Goal: Task Accomplishment & Management: Manage account settings

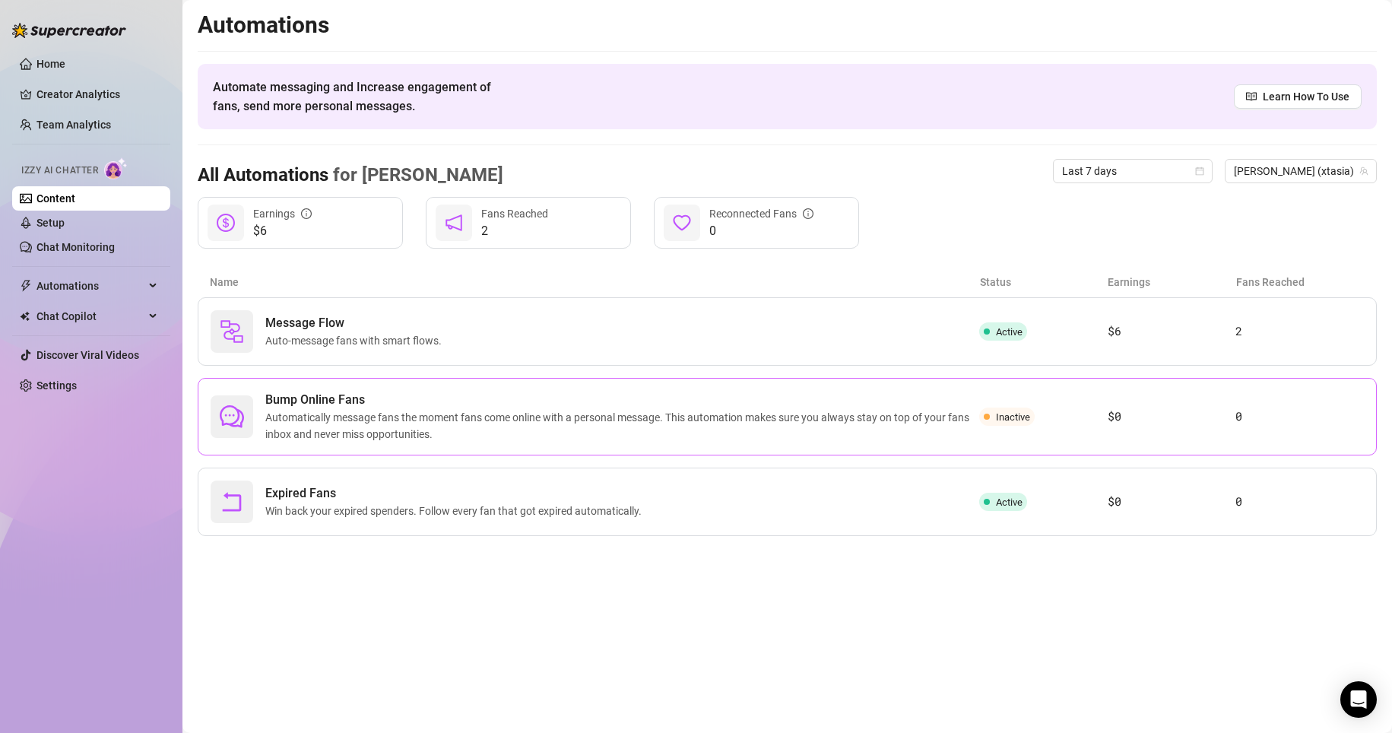
click at [400, 430] on span "Automatically message fans the moment fans come online with a personal message.…" at bounding box center [622, 425] width 714 height 33
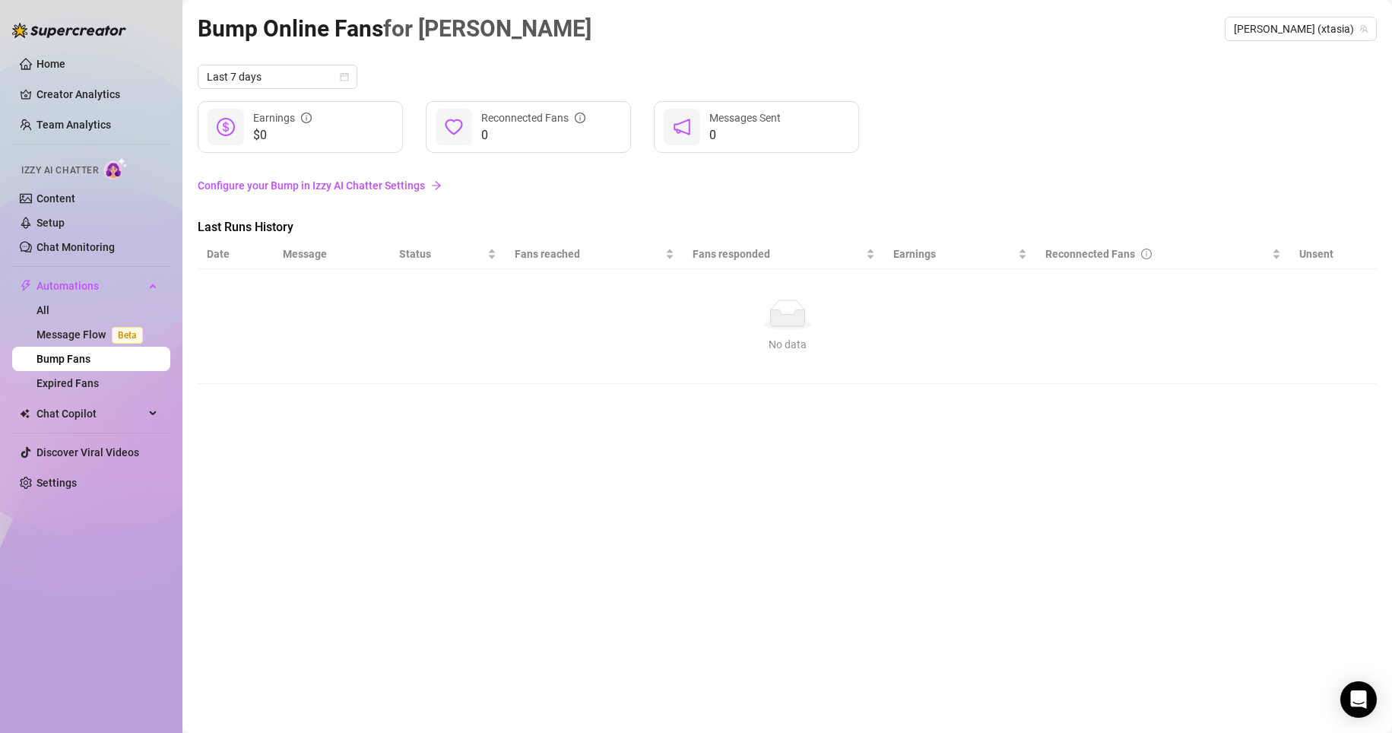
click at [286, 188] on link "Configure your Bump in Izzy AI Chatter Settings" at bounding box center [787, 185] width 1179 height 17
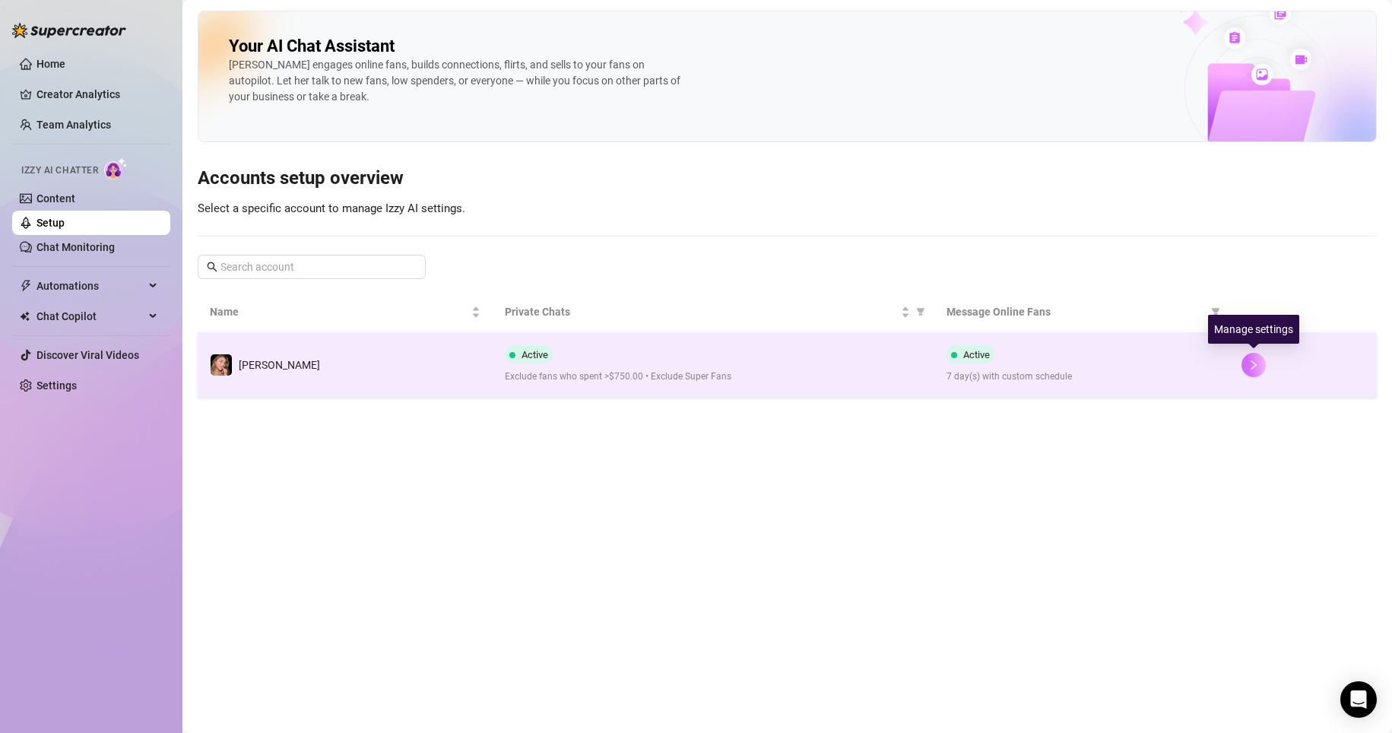
click at [1248, 365] on button "button" at bounding box center [1254, 365] width 24 height 24
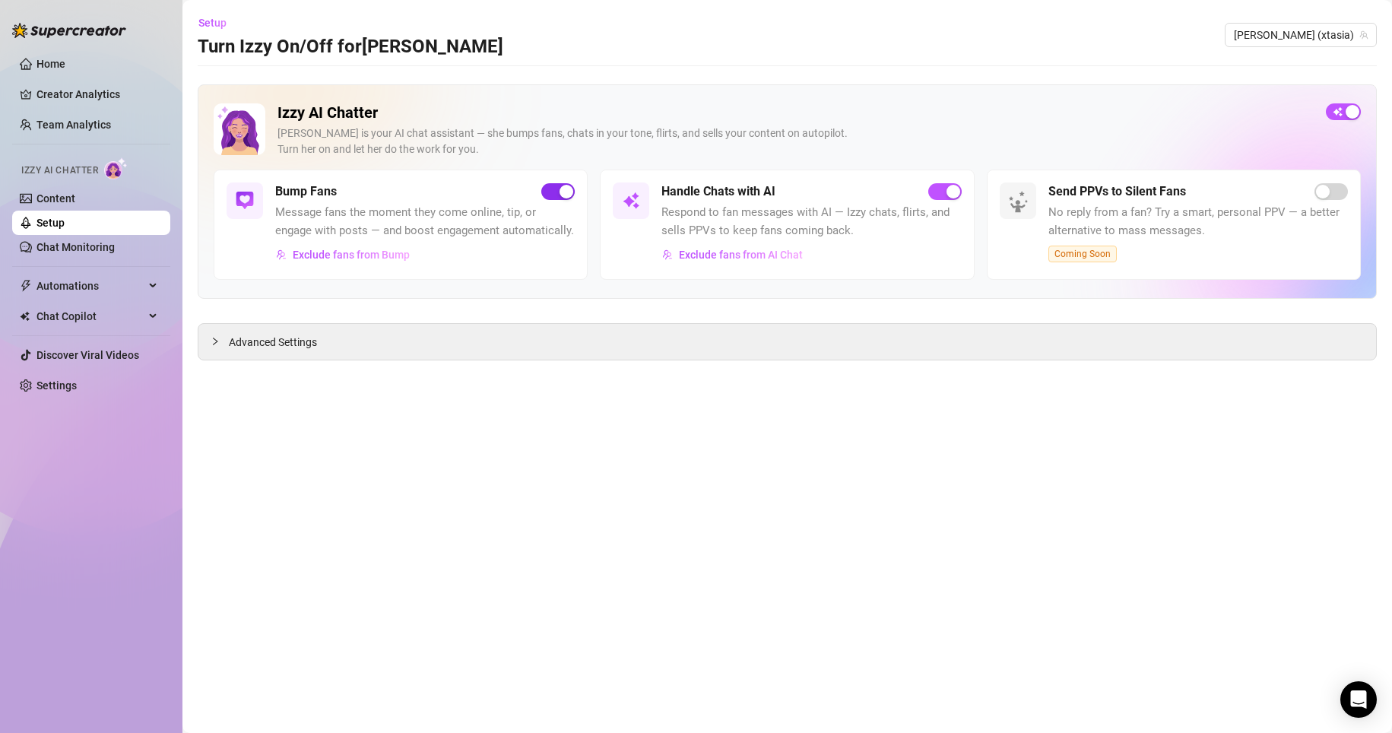
click at [548, 195] on span "button" at bounding box center [557, 191] width 33 height 17
click at [548, 195] on div "button" at bounding box center [550, 192] width 14 height 14
click at [68, 241] on link "Chat Monitoring" at bounding box center [76, 247] width 78 height 12
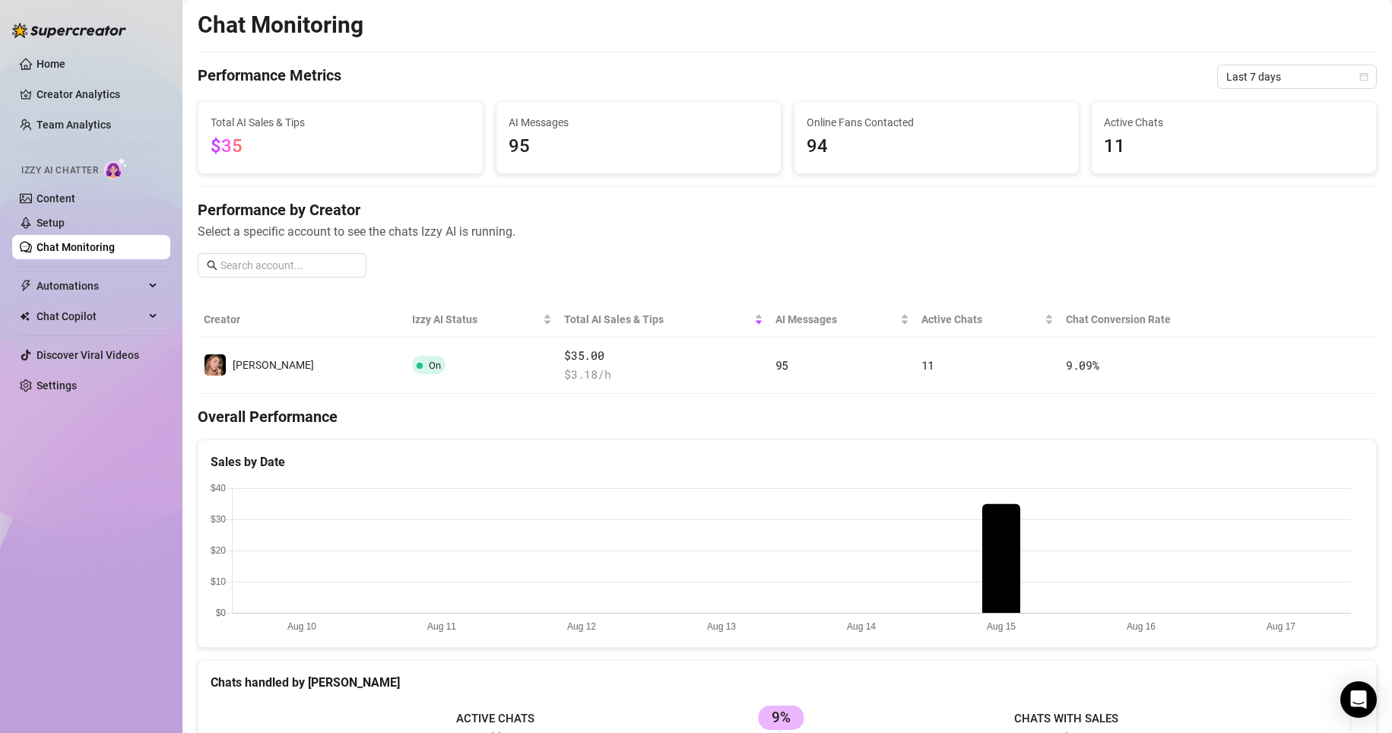
click at [63, 248] on link "Chat Monitoring" at bounding box center [76, 247] width 78 height 12
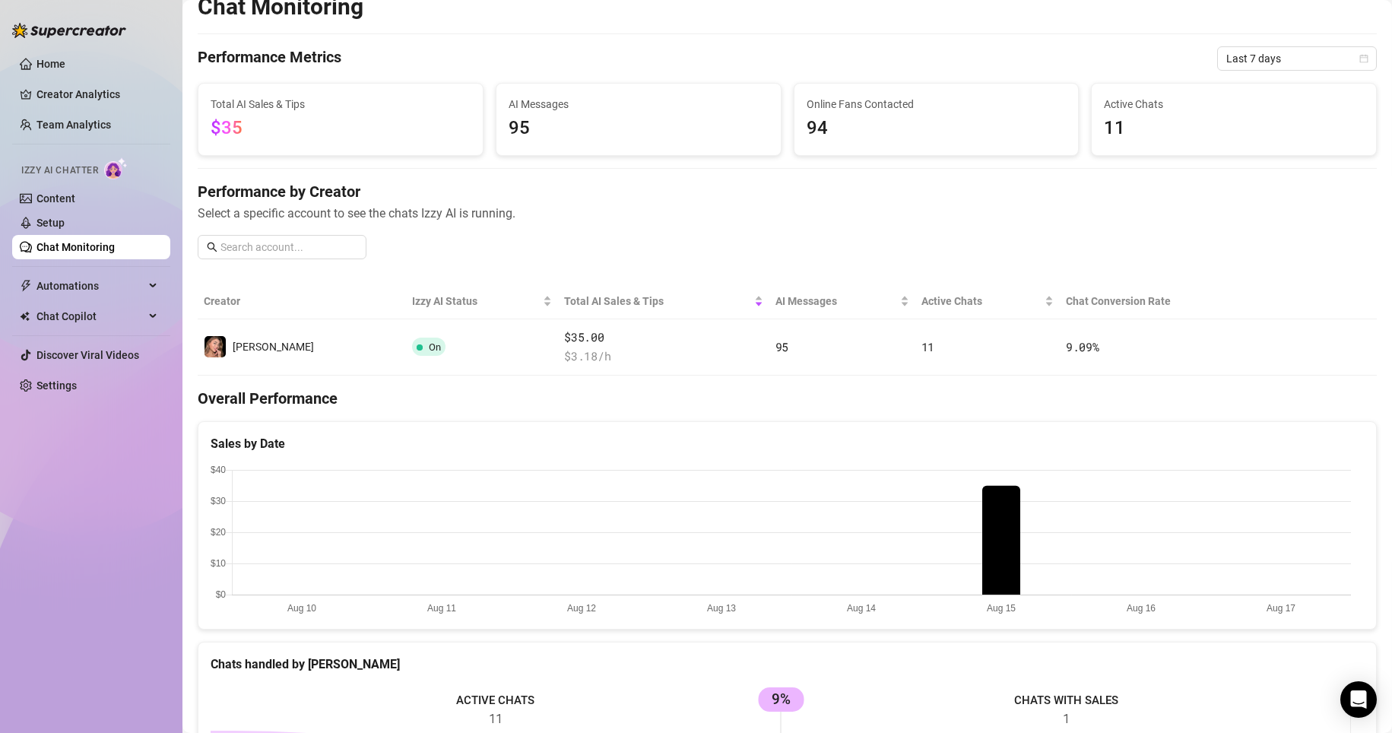
scroll to position [20, 0]
click at [1320, 265] on div "Performance by Creator Select a specific account to see the chats Izzy AI is ru…" at bounding box center [787, 224] width 1179 height 90
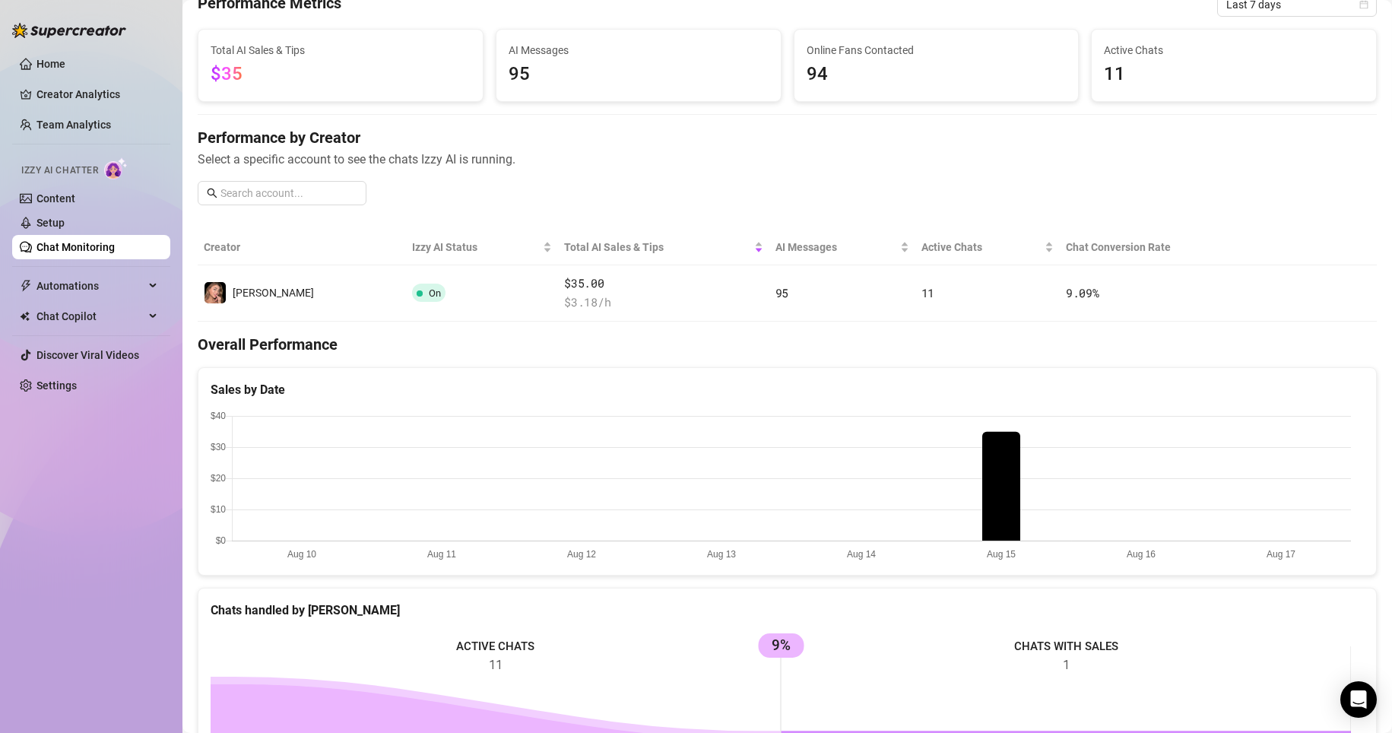
scroll to position [0, 0]
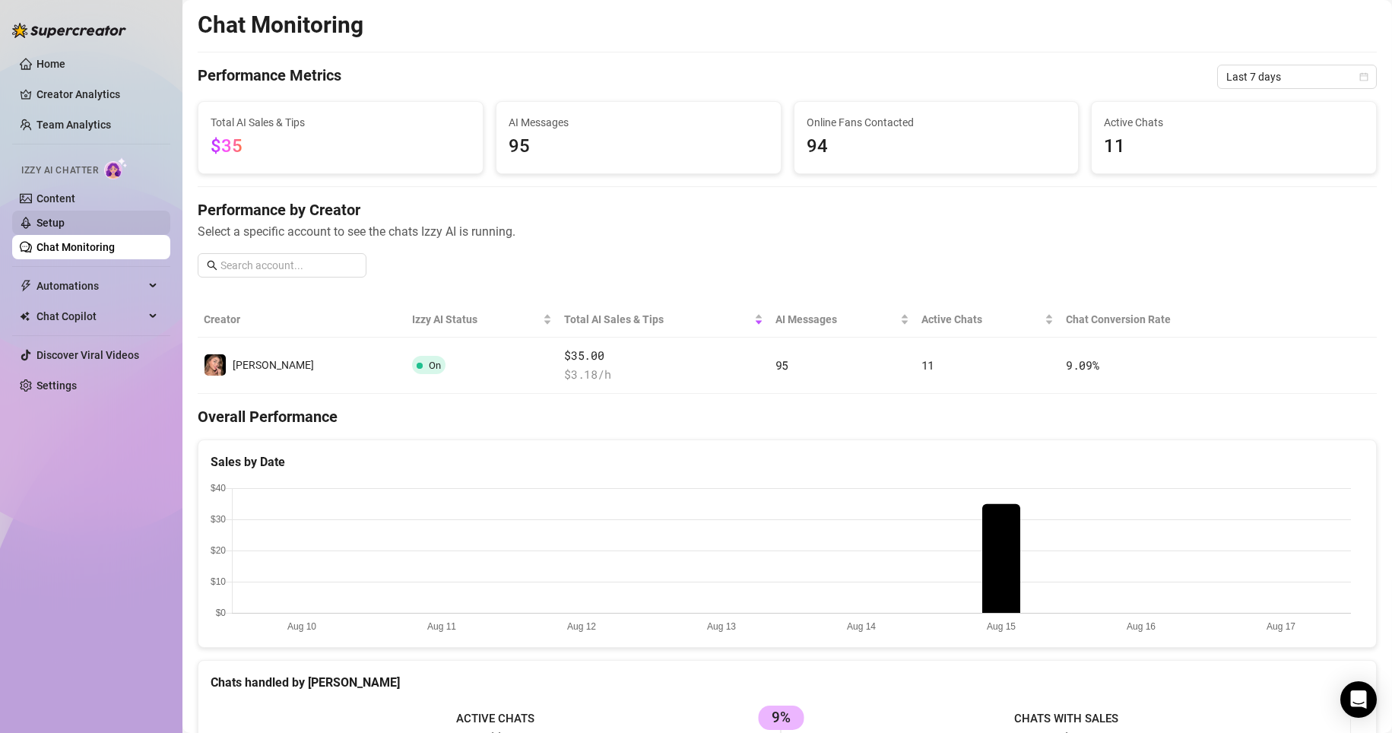
click at [62, 217] on link "Setup" at bounding box center [51, 223] width 28 height 12
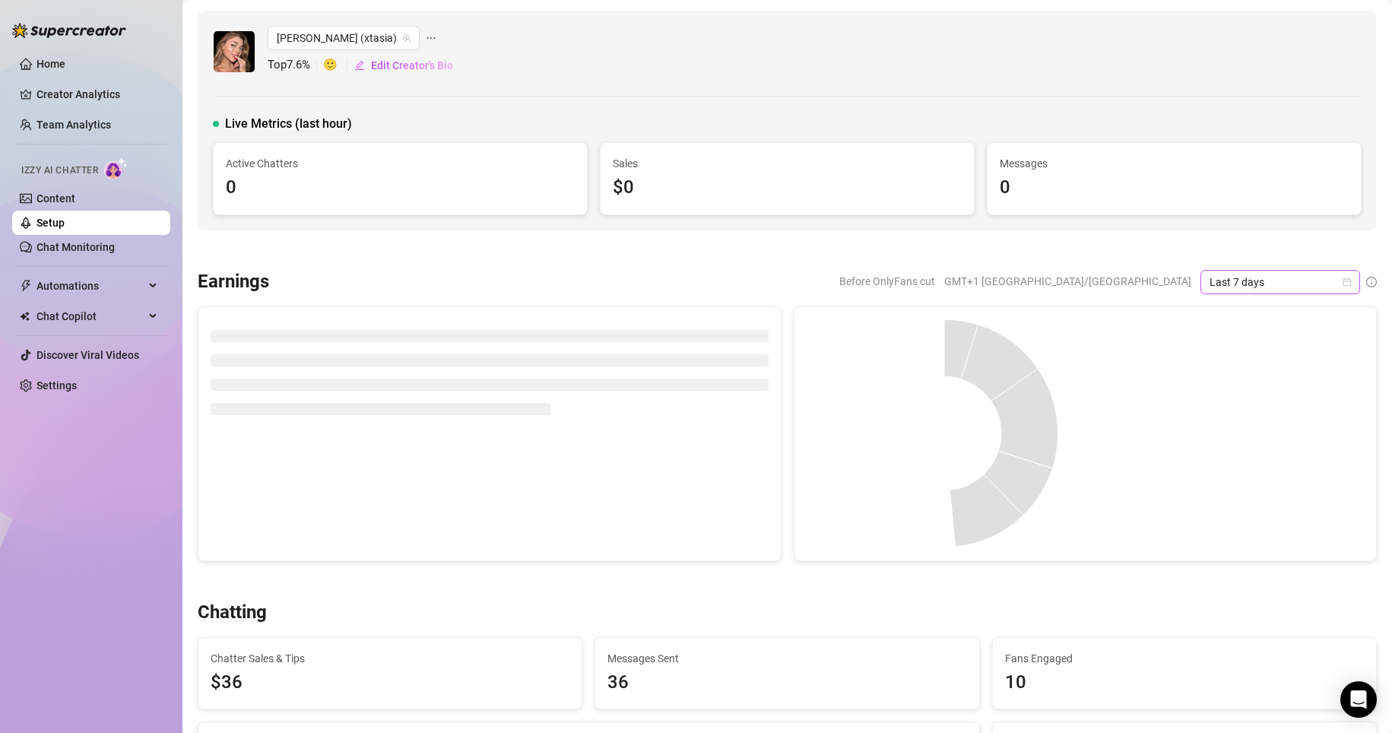
click at [1230, 284] on span "Last 7 days" at bounding box center [1280, 282] width 141 height 23
click at [1243, 411] on div "Custom date" at bounding box center [1267, 410] width 135 height 17
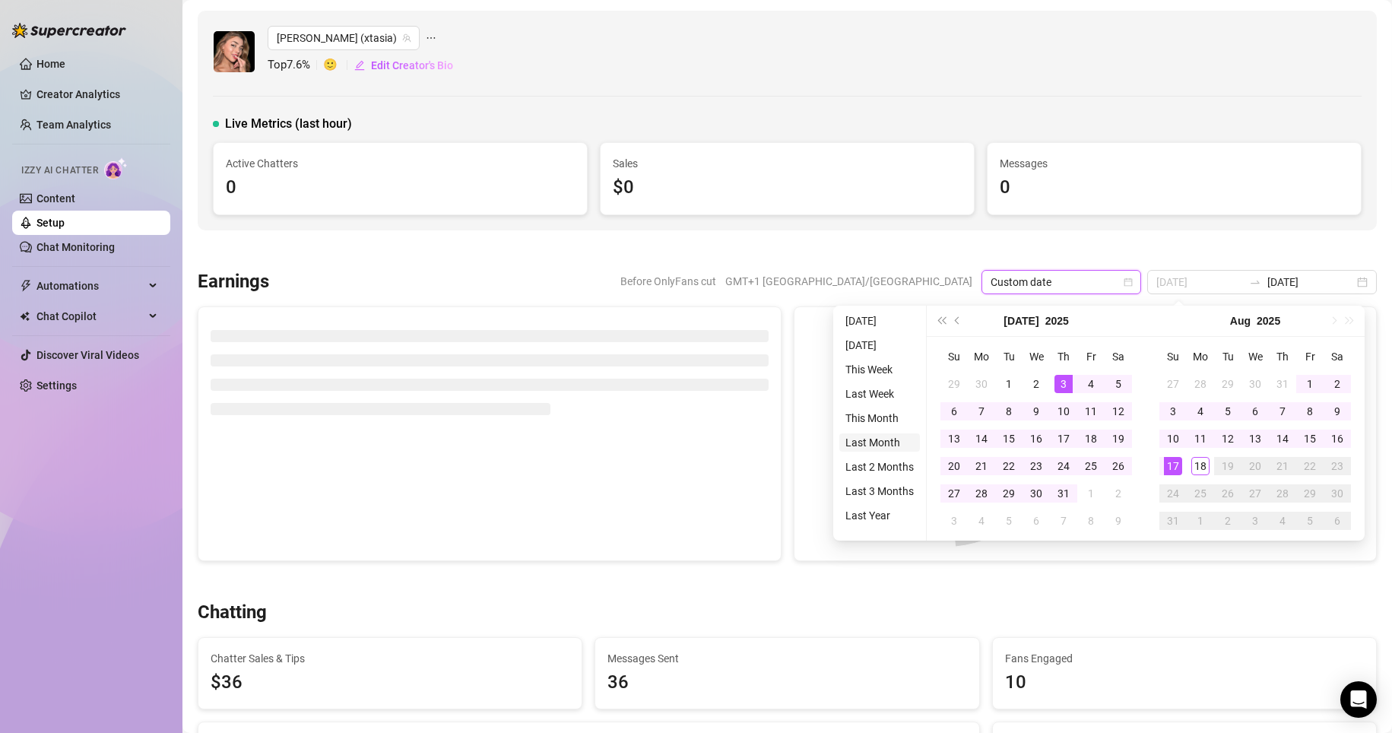
type input "[DATE]"
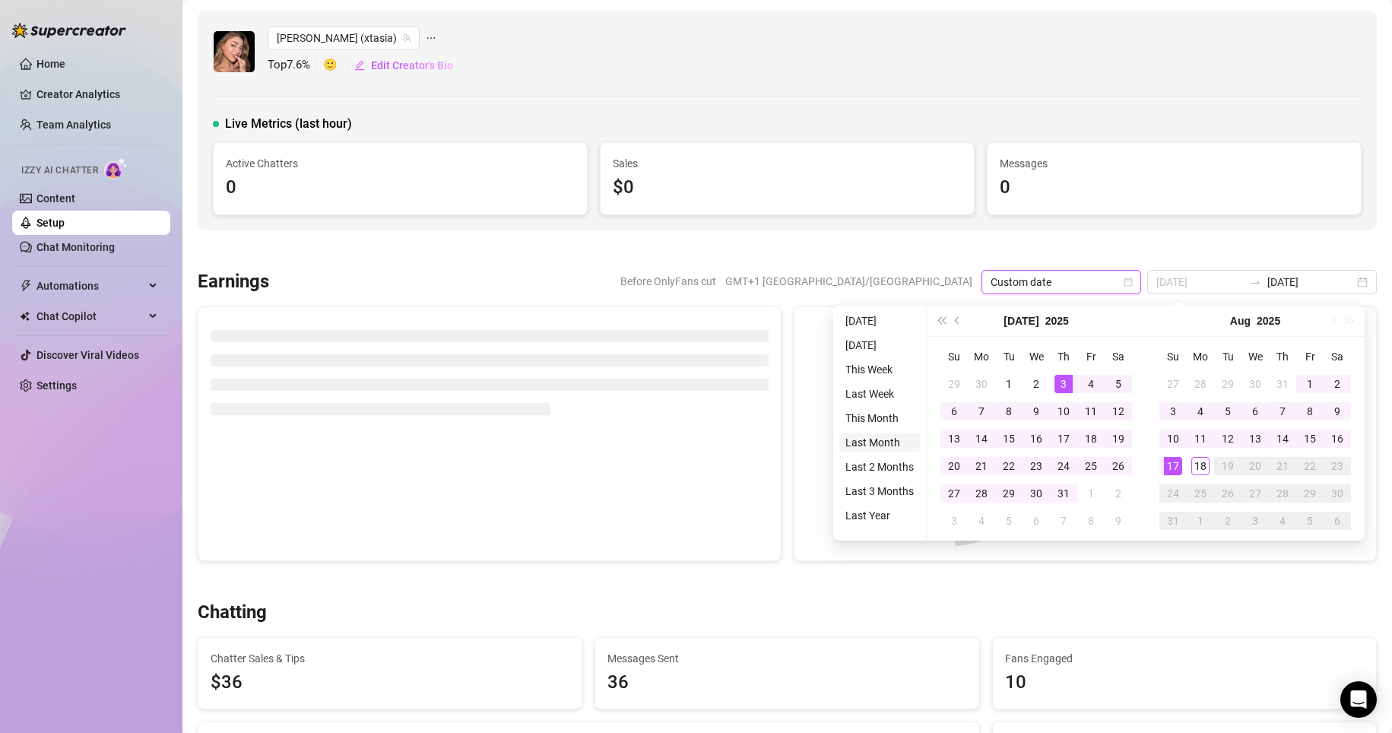
type input "[DATE]"
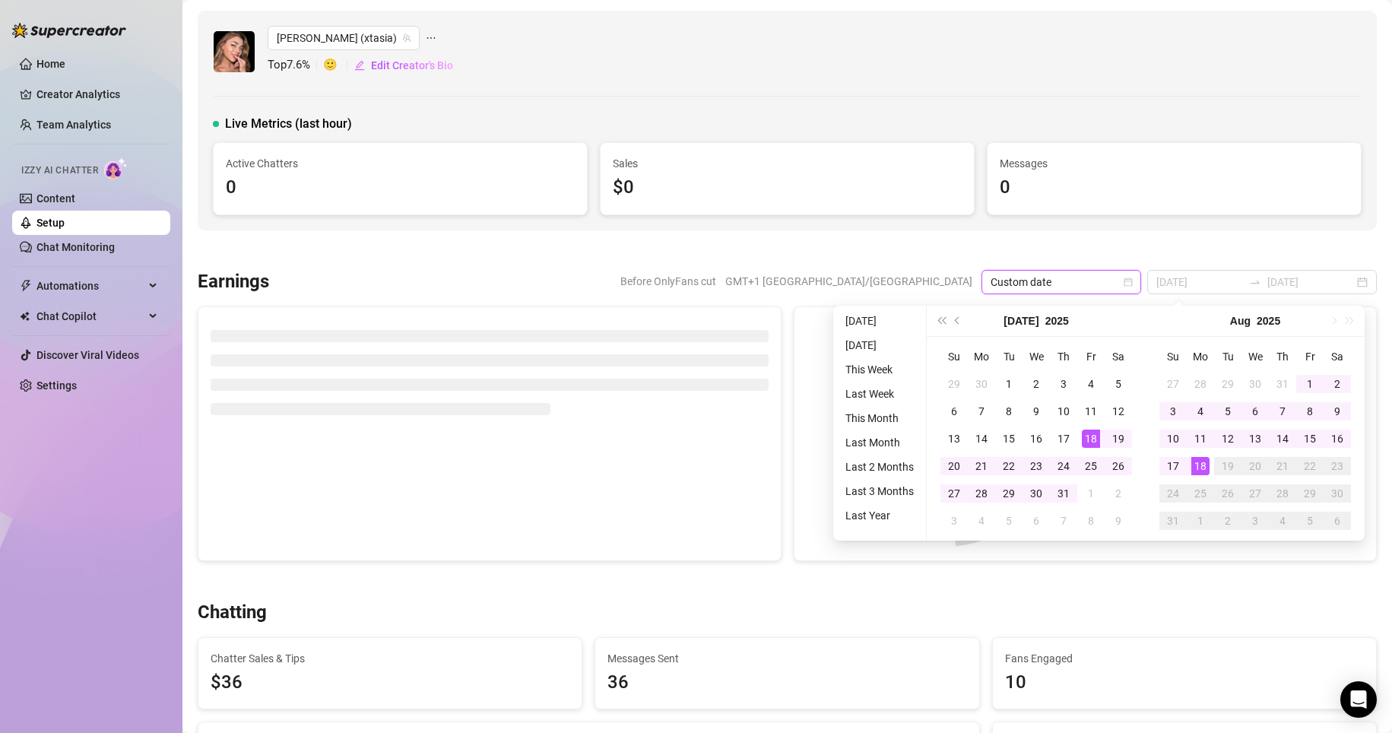
type input "[DATE]"
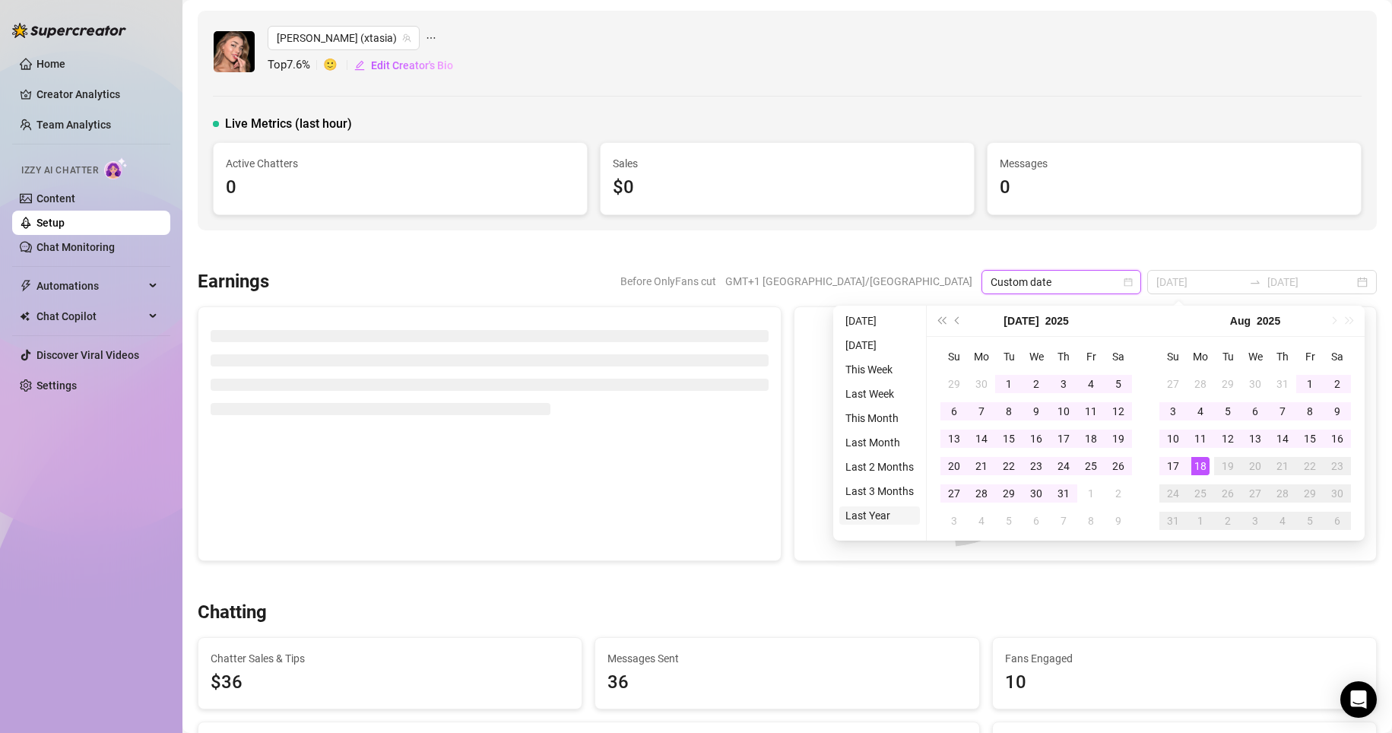
type input "[DATE]"
click at [878, 519] on li "Last Year" at bounding box center [880, 515] width 81 height 18
type input "[DATE]"
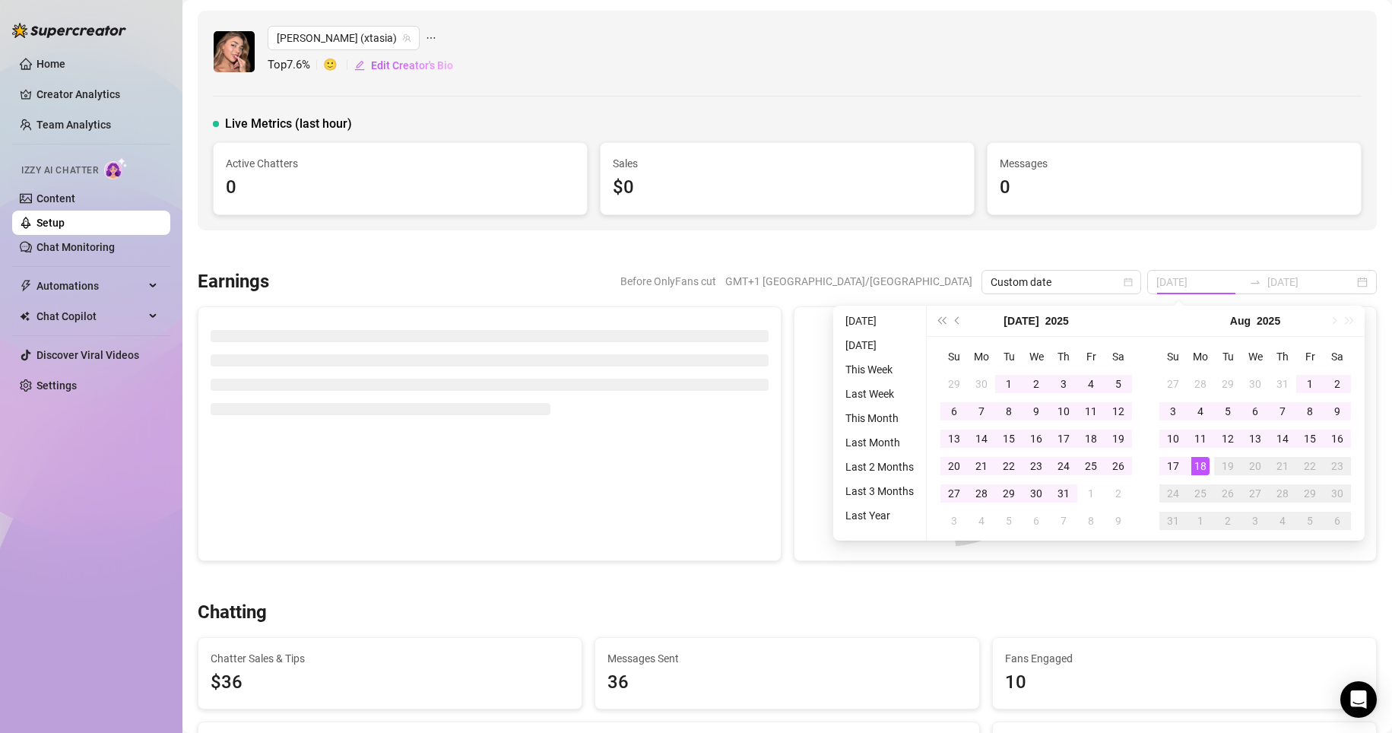
type input "[DATE]"
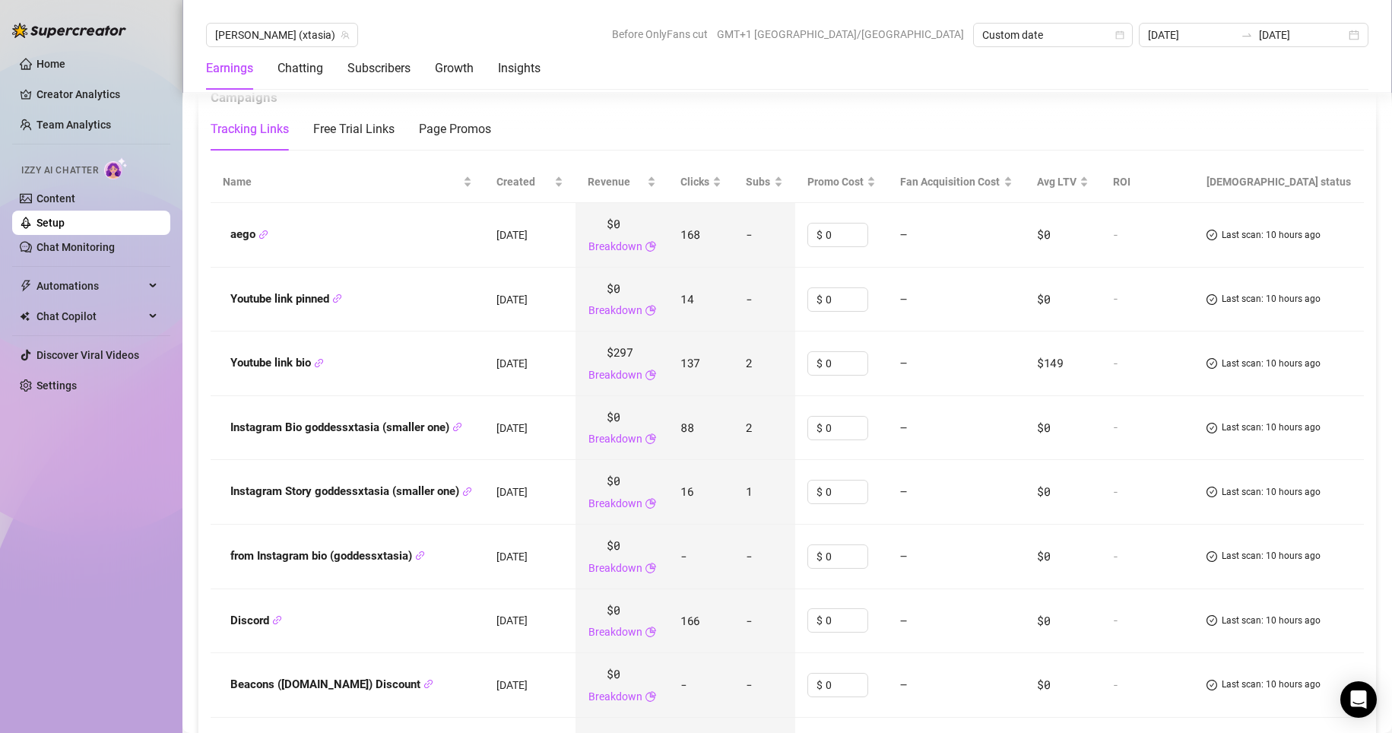
scroll to position [1635, 0]
click at [695, 192] on div "Clicks" at bounding box center [701, 184] width 41 height 17
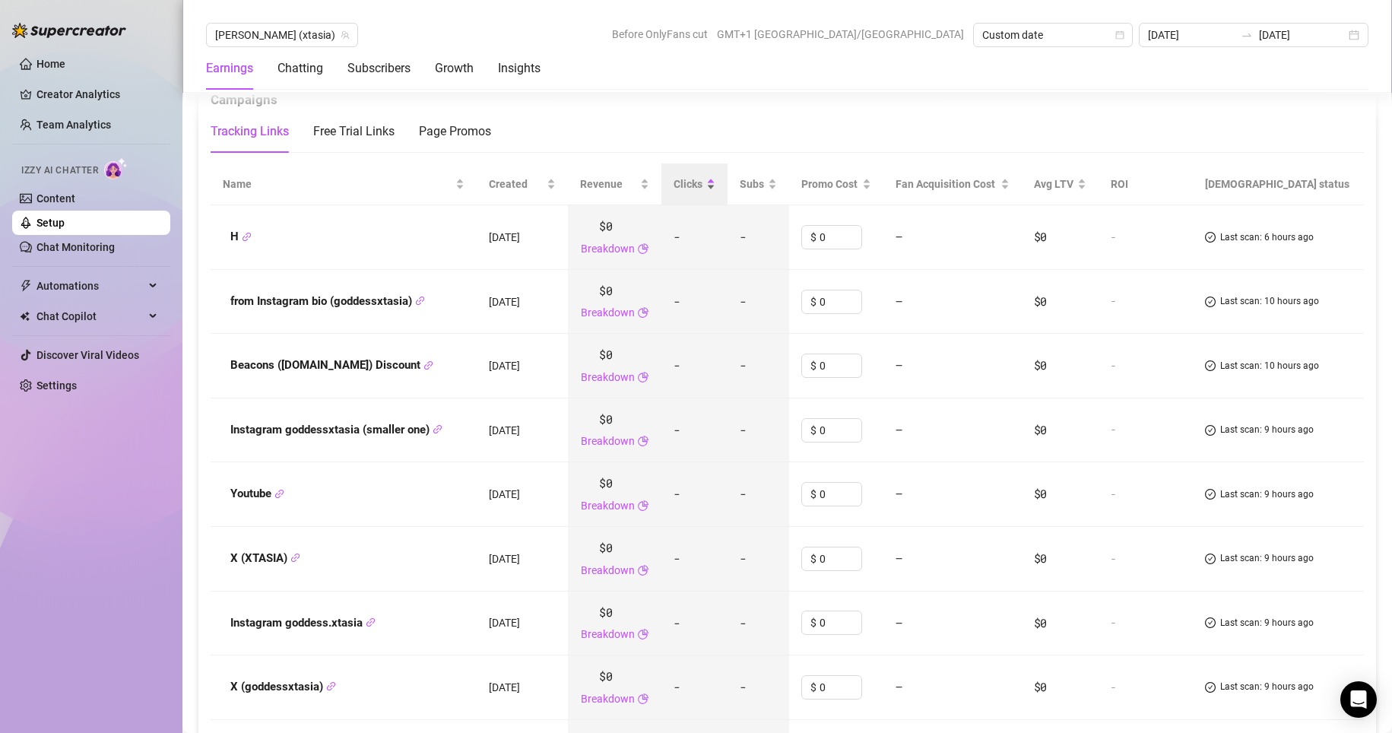
click at [696, 190] on span "Clicks" at bounding box center [689, 184] width 30 height 17
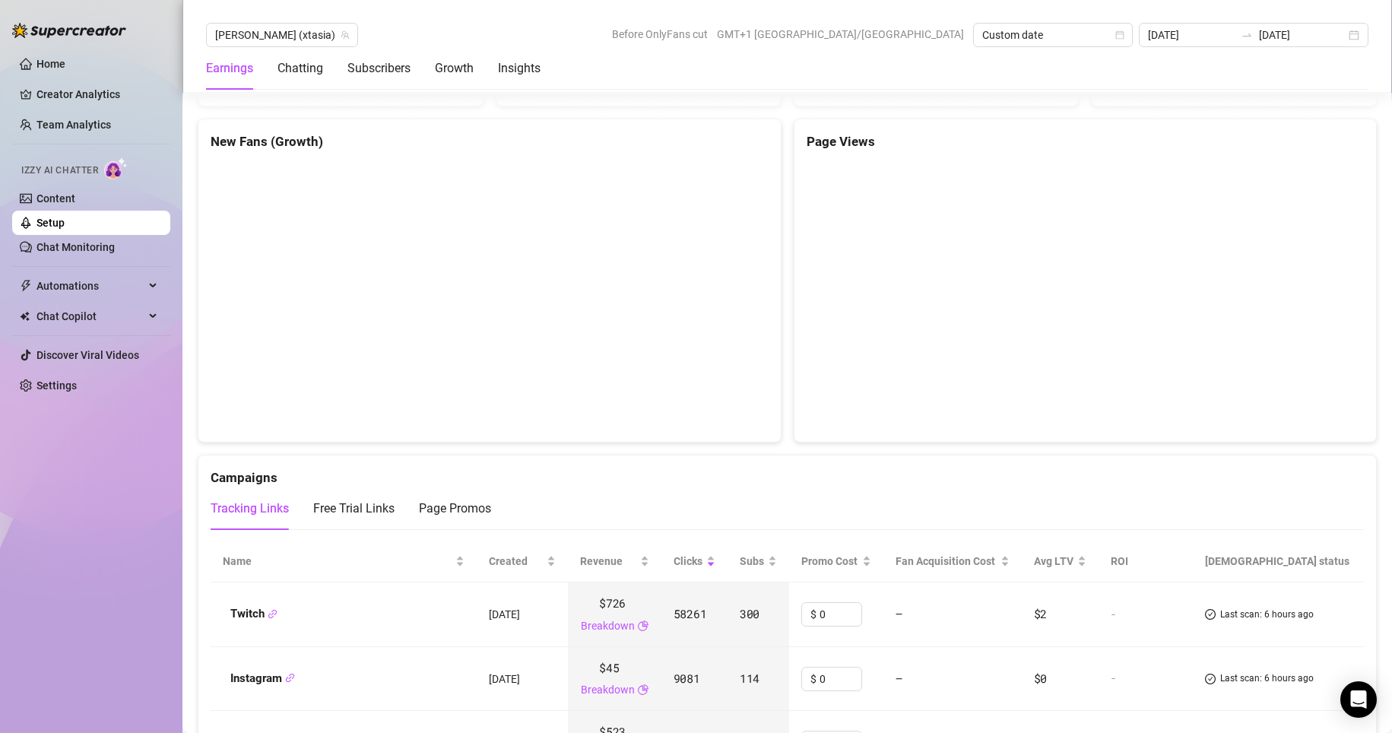
scroll to position [1444, 0]
click at [414, 74] on div "Earnings Chatting Subscribers Growth Insights" at bounding box center [373, 68] width 335 height 43
click at [391, 69] on div "Subscribers" at bounding box center [379, 68] width 63 height 18
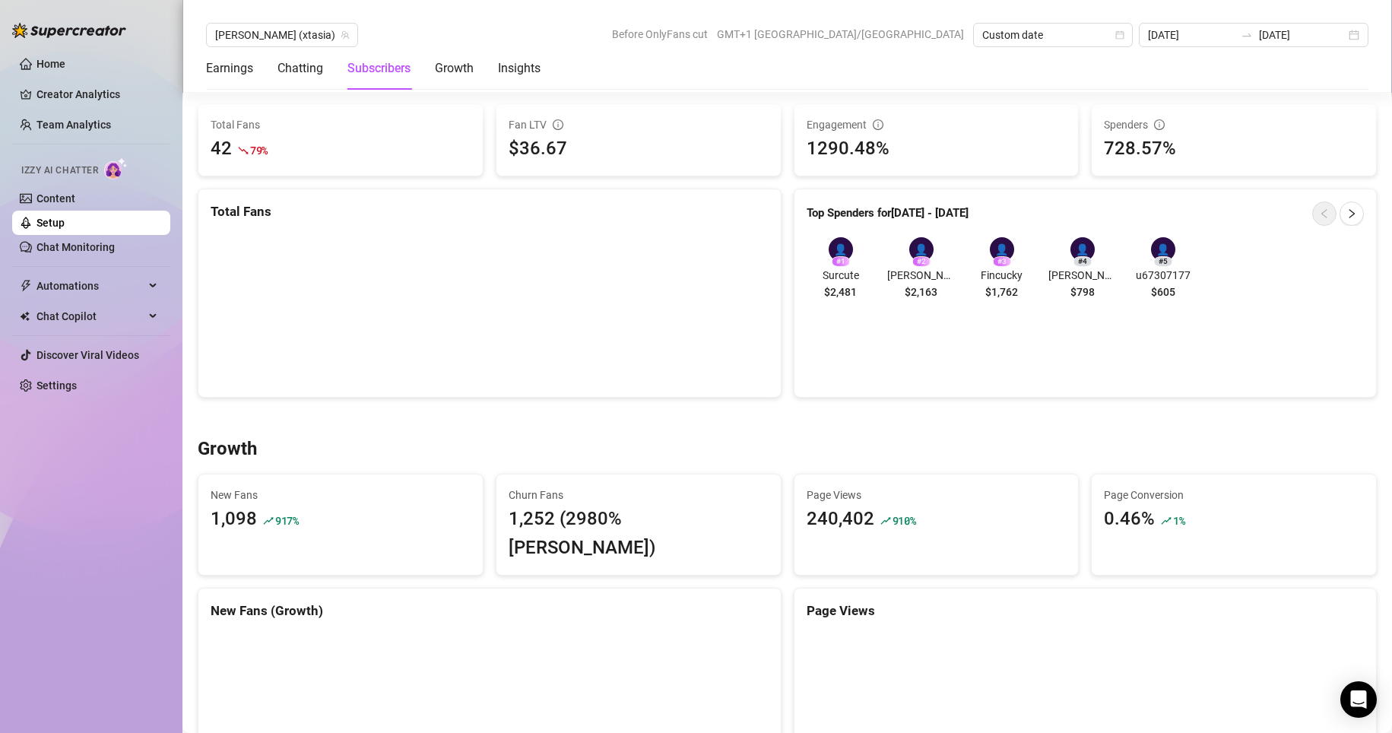
scroll to position [945, 0]
